Goal: Task Accomplishment & Management: Use online tool/utility

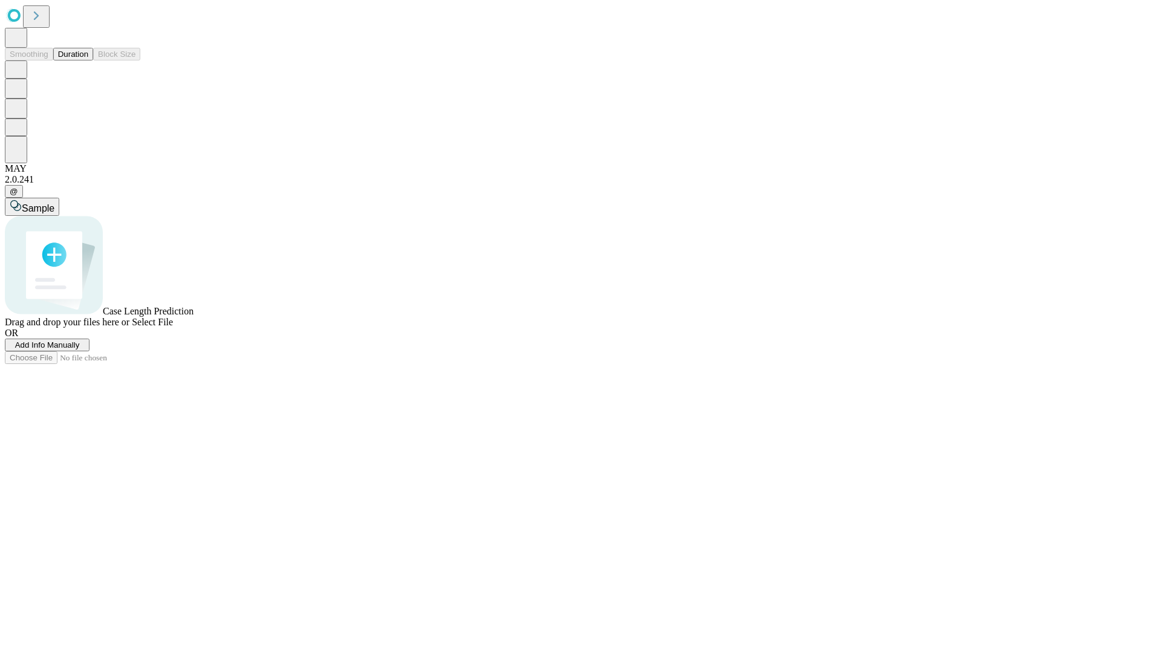
click at [88, 60] on button "Duration" at bounding box center [73, 54] width 40 height 13
click at [80, 350] on span "Add Info Manually" at bounding box center [47, 344] width 65 height 9
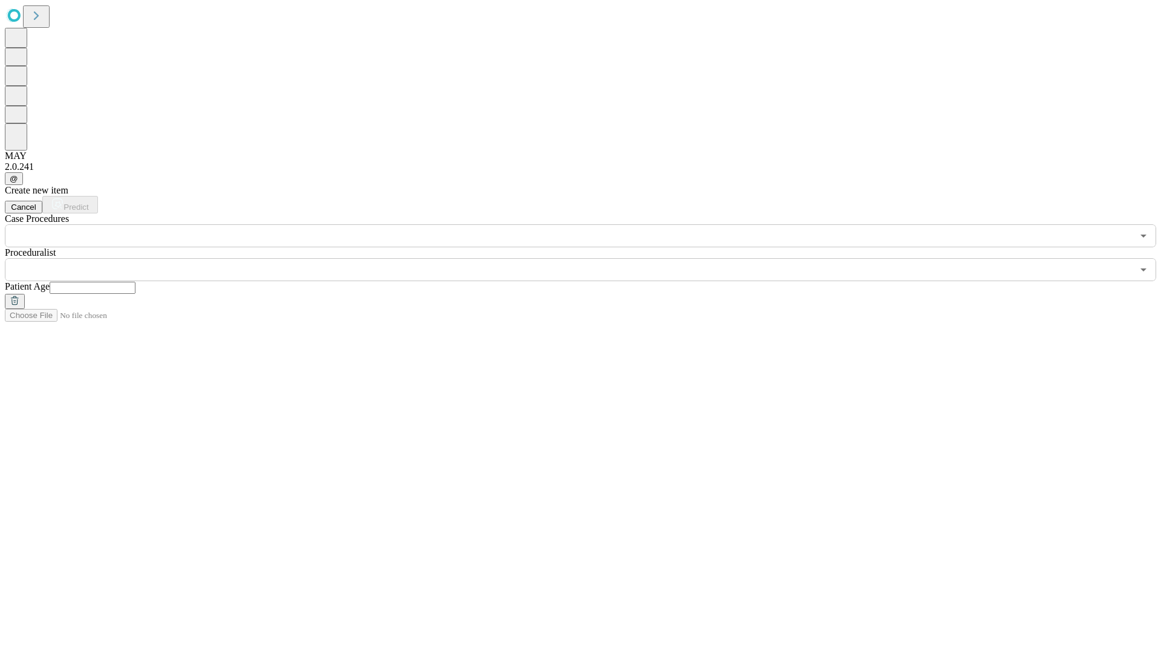
click at [135, 282] on input "text" at bounding box center [93, 288] width 86 height 12
type input "***"
click at [589, 258] on input "text" at bounding box center [569, 269] width 1128 height 23
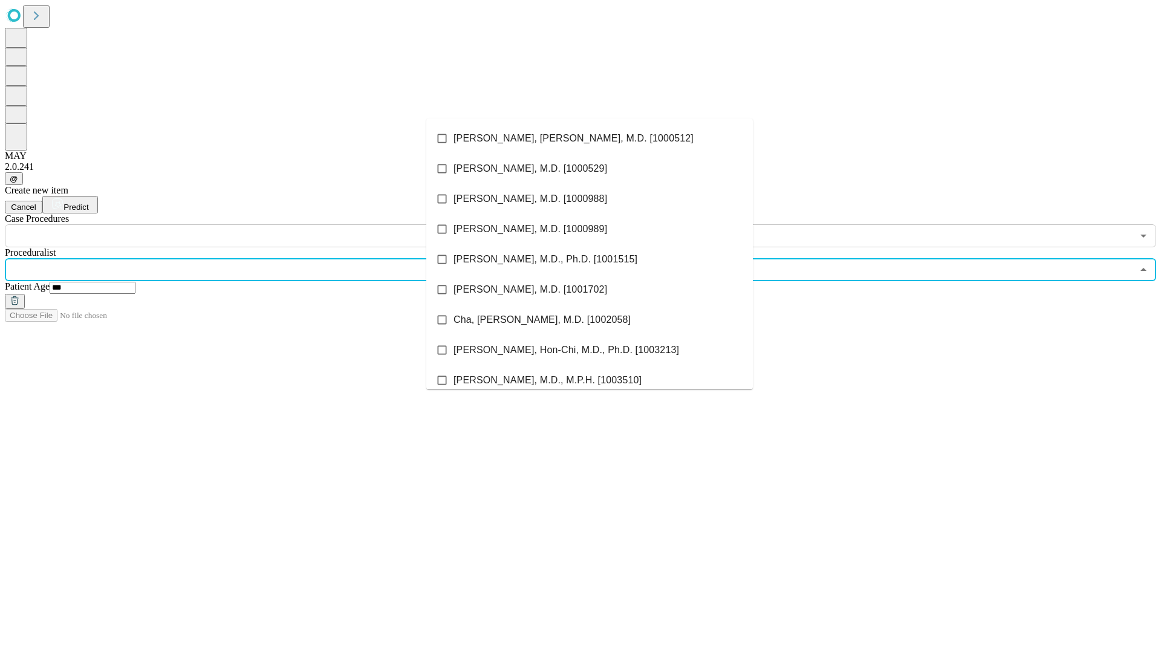
click at [590, 138] on li "[PERSON_NAME], [PERSON_NAME], M.D. [1000512]" at bounding box center [589, 138] width 327 height 30
click at [254, 224] on input "text" at bounding box center [569, 235] width 1128 height 23
